Goal: Check status: Check status

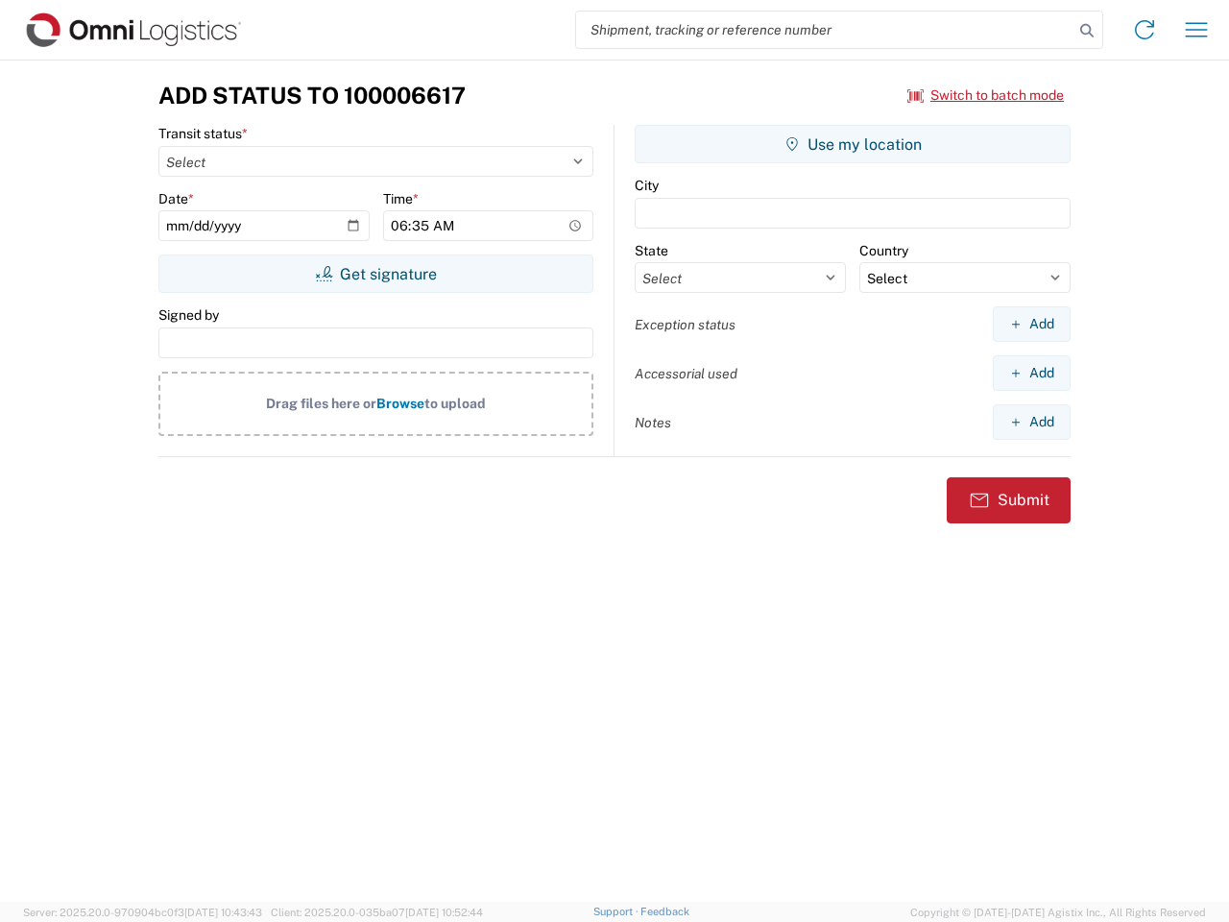
click at [825, 30] on input "search" at bounding box center [824, 30] width 497 height 36
click at [1087, 31] on icon at bounding box center [1086, 30] width 27 height 27
click at [1144, 30] on icon at bounding box center [1144, 29] width 31 height 31
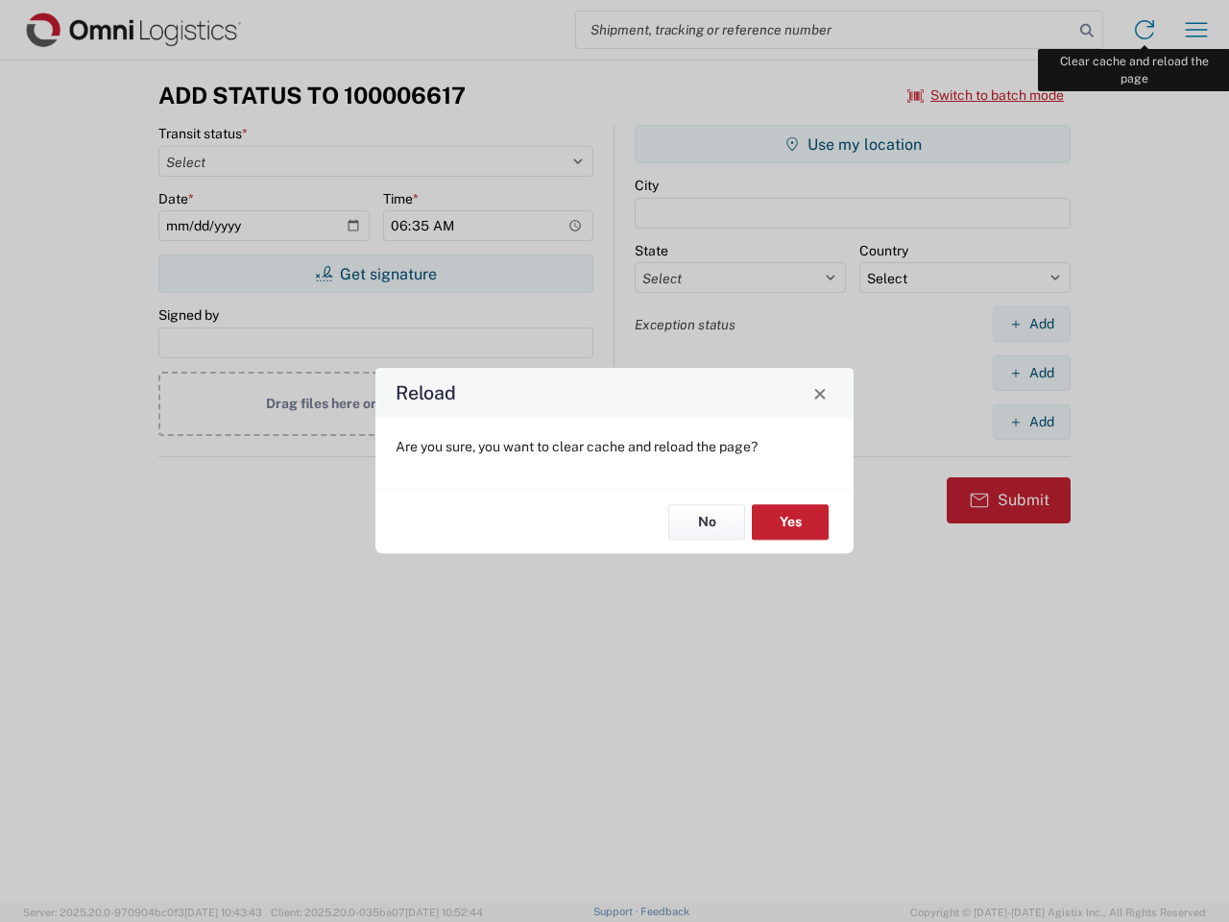
click at [1196, 30] on div "Reload Are you sure, you want to clear cache and reload the page? No Yes" at bounding box center [614, 461] width 1229 height 922
click at [986, 95] on div "Reload Are you sure, you want to clear cache and reload the page? No Yes" at bounding box center [614, 461] width 1229 height 922
click at [375, 274] on div "Reload Are you sure, you want to clear cache and reload the page? No Yes" at bounding box center [614, 461] width 1229 height 922
click at [853, 144] on div "Reload Are you sure, you want to clear cache and reload the page? No Yes" at bounding box center [614, 461] width 1229 height 922
click at [1031, 324] on div "Reload Are you sure, you want to clear cache and reload the page? No Yes" at bounding box center [614, 461] width 1229 height 922
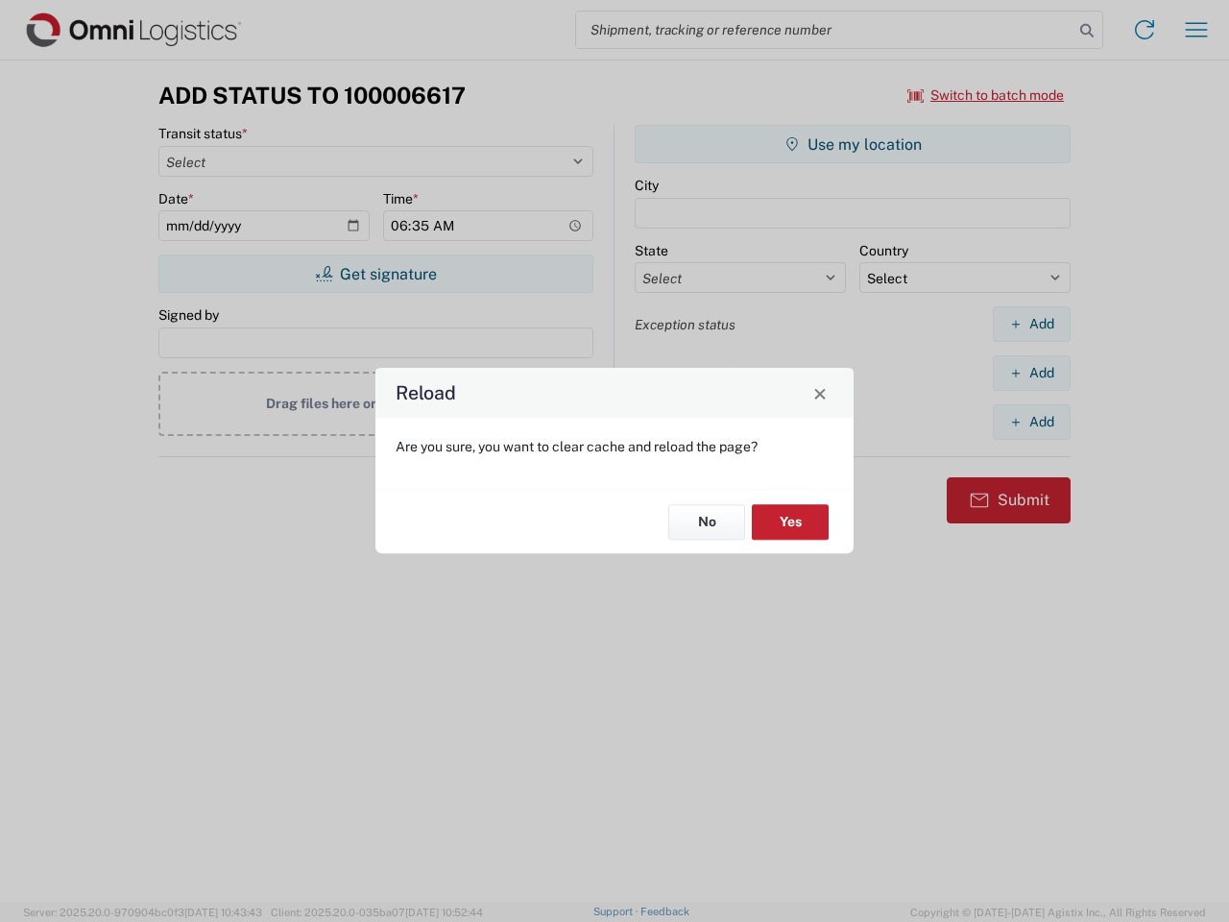
click at [1031, 373] on div "Reload Are you sure, you want to clear cache and reload the page? No Yes" at bounding box center [614, 461] width 1229 height 922
click at [1031, 421] on div "Reload Are you sure, you want to clear cache and reload the page? No Yes" at bounding box center [614, 461] width 1229 height 922
